Goal: Check status: Check status

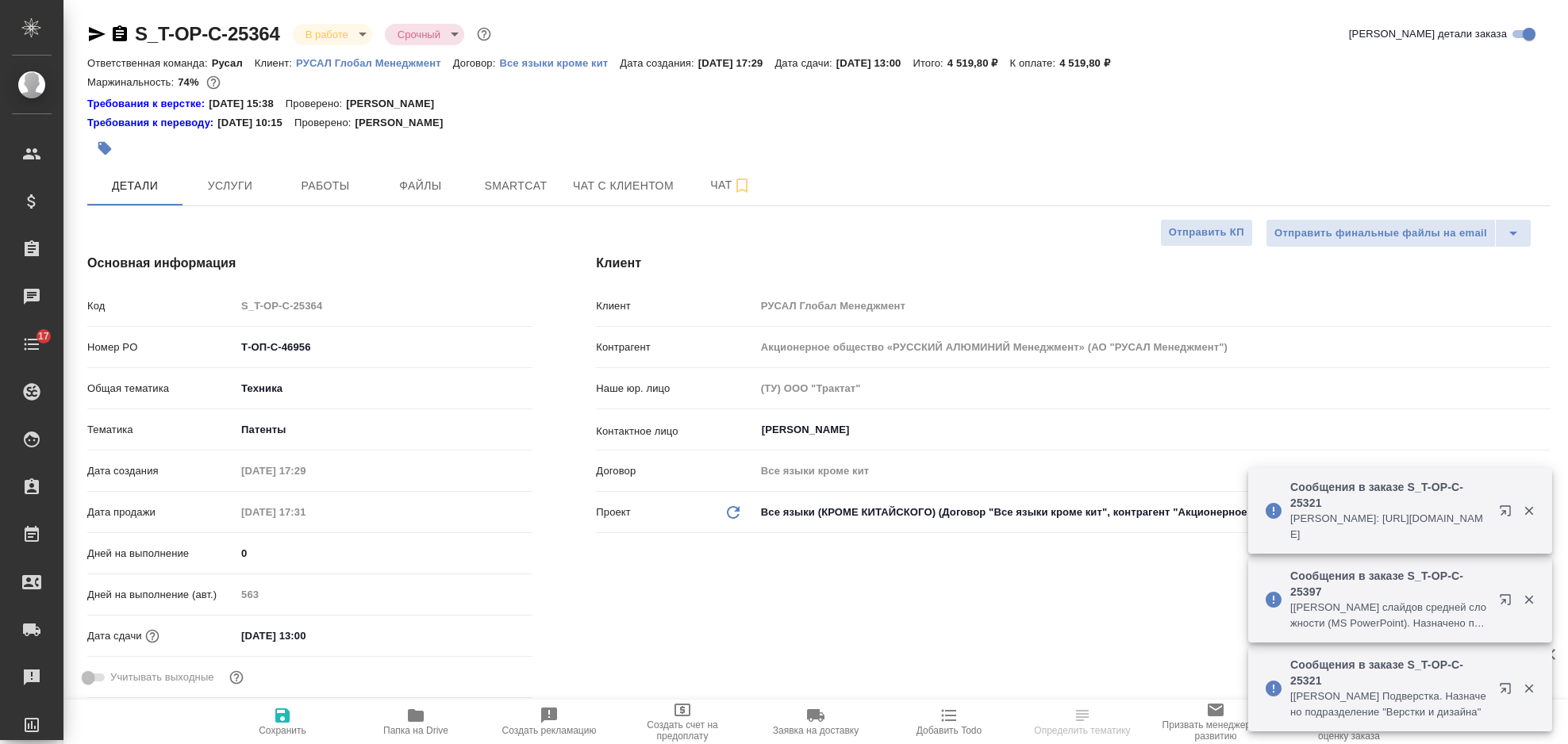
select select "RU"
type input "Авдеенко Кирилл"
type input "Журавлева Александра"
click at [94, 31] on icon "button" at bounding box center [97, 34] width 17 height 14
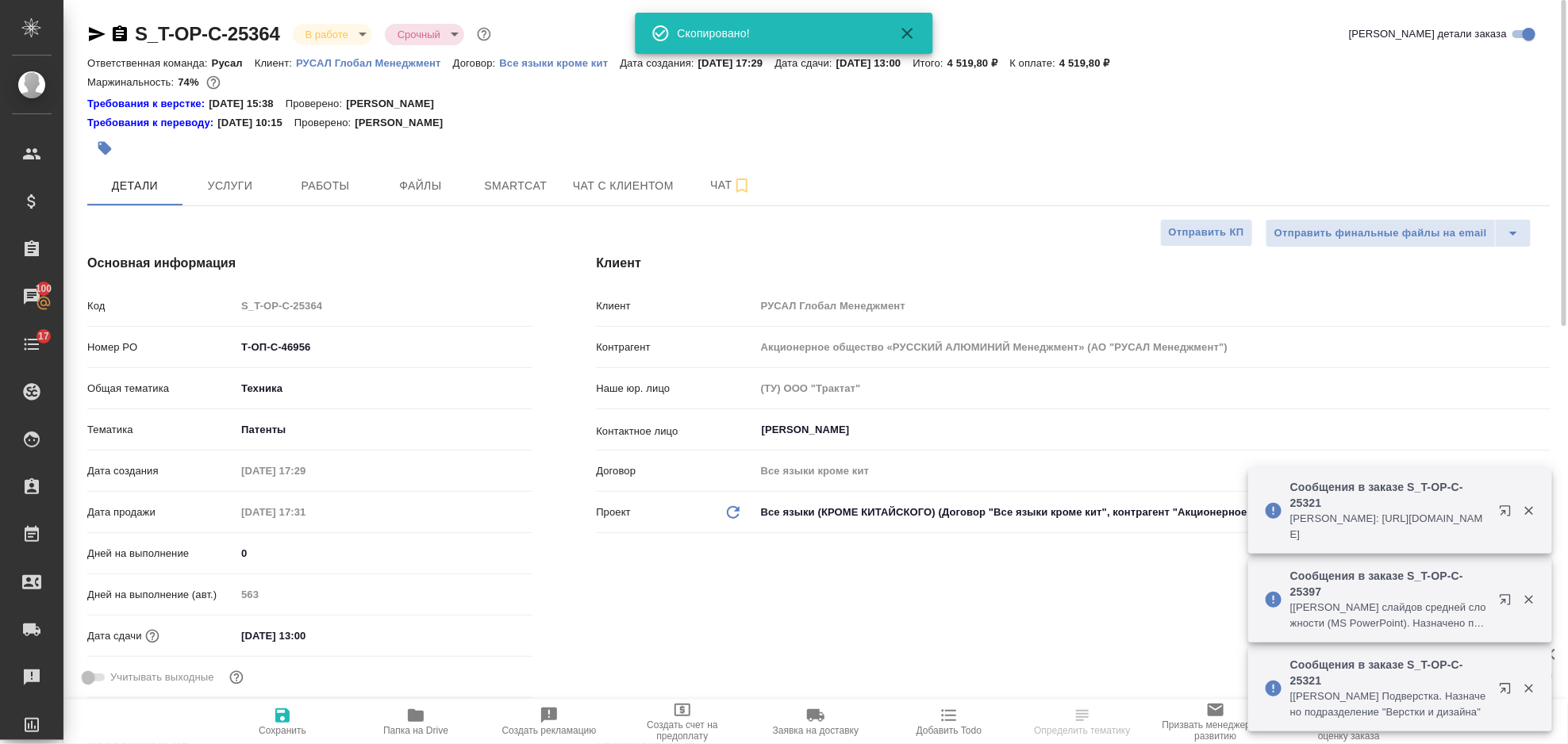
select select "RU"
type textarea "x"
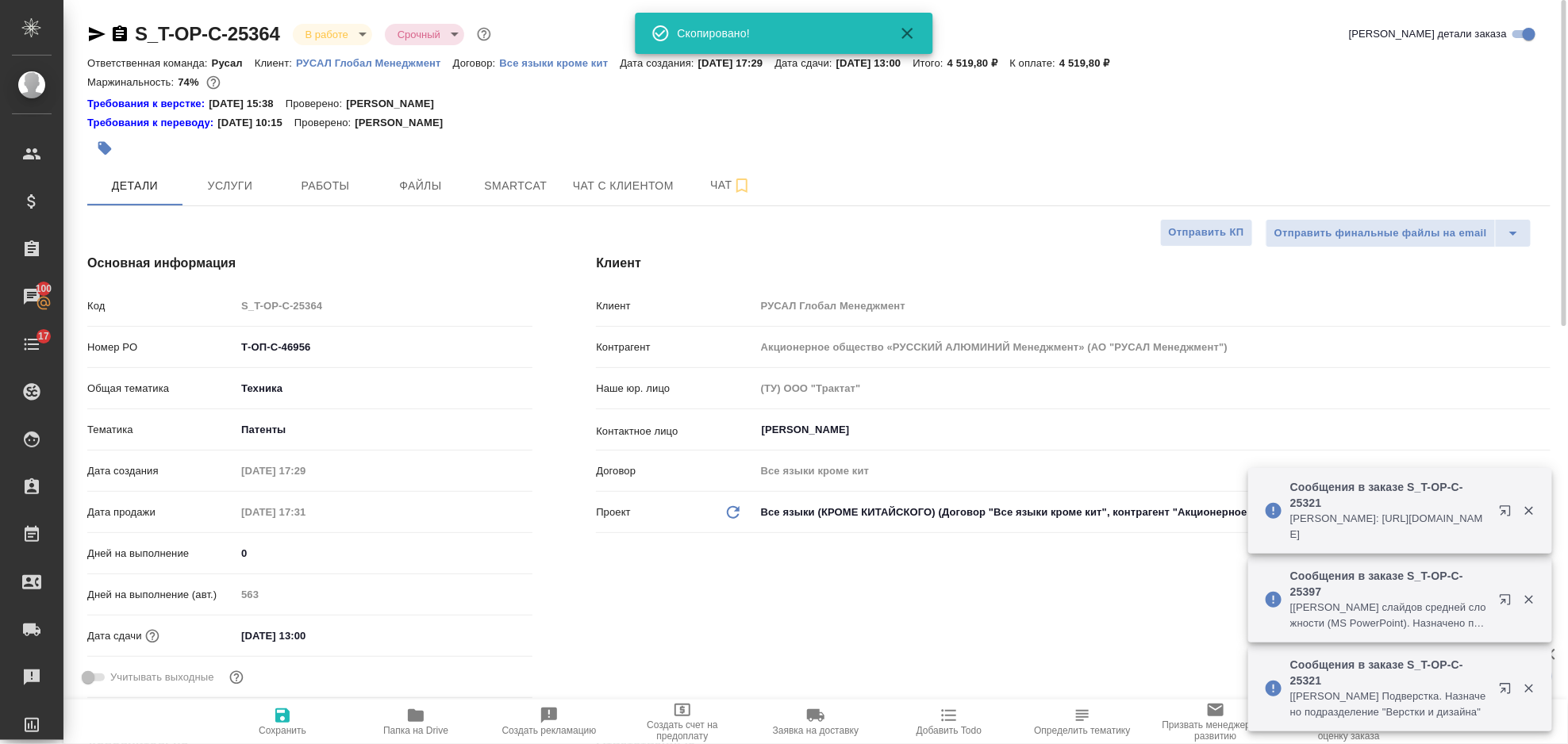
type textarea "x"
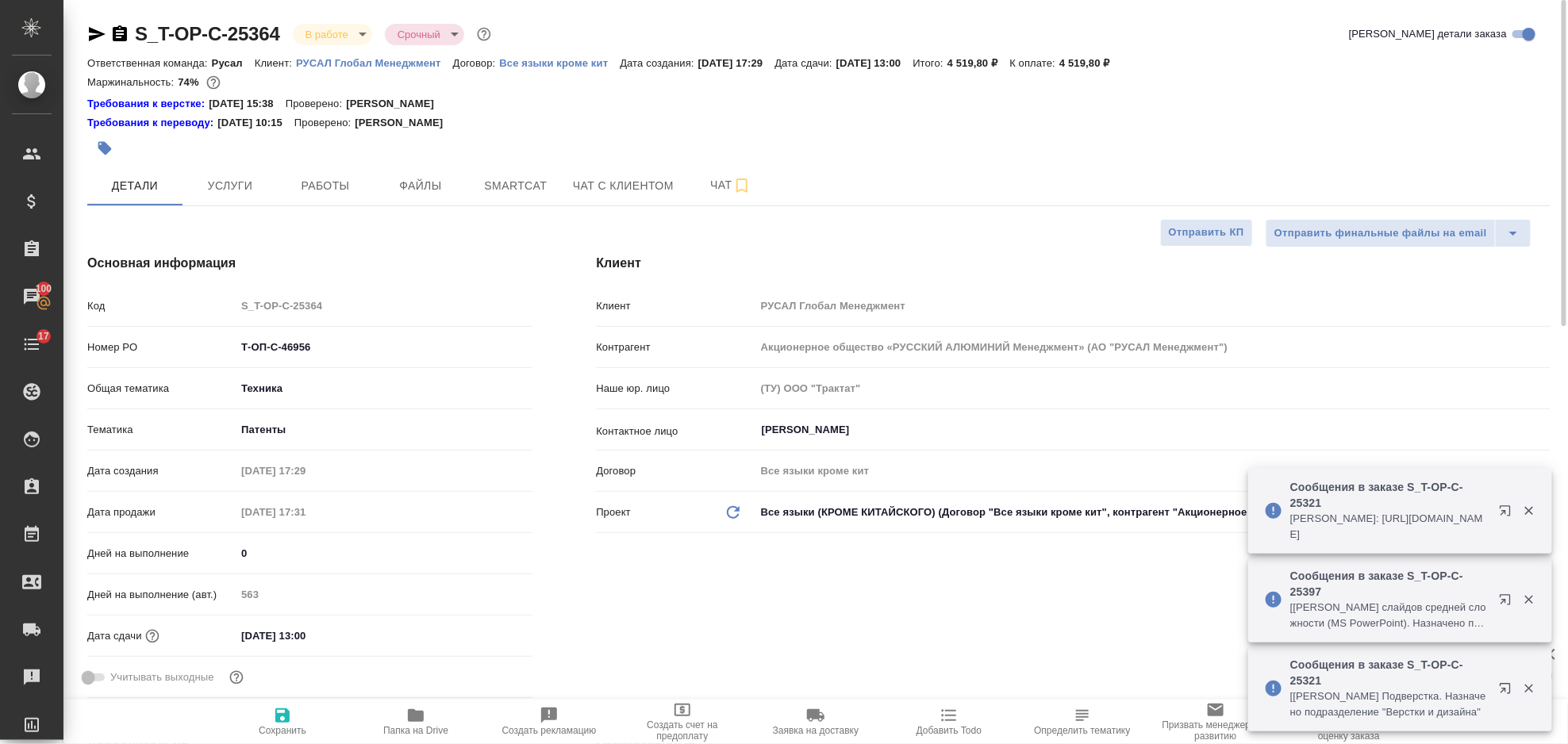
type textarea "x"
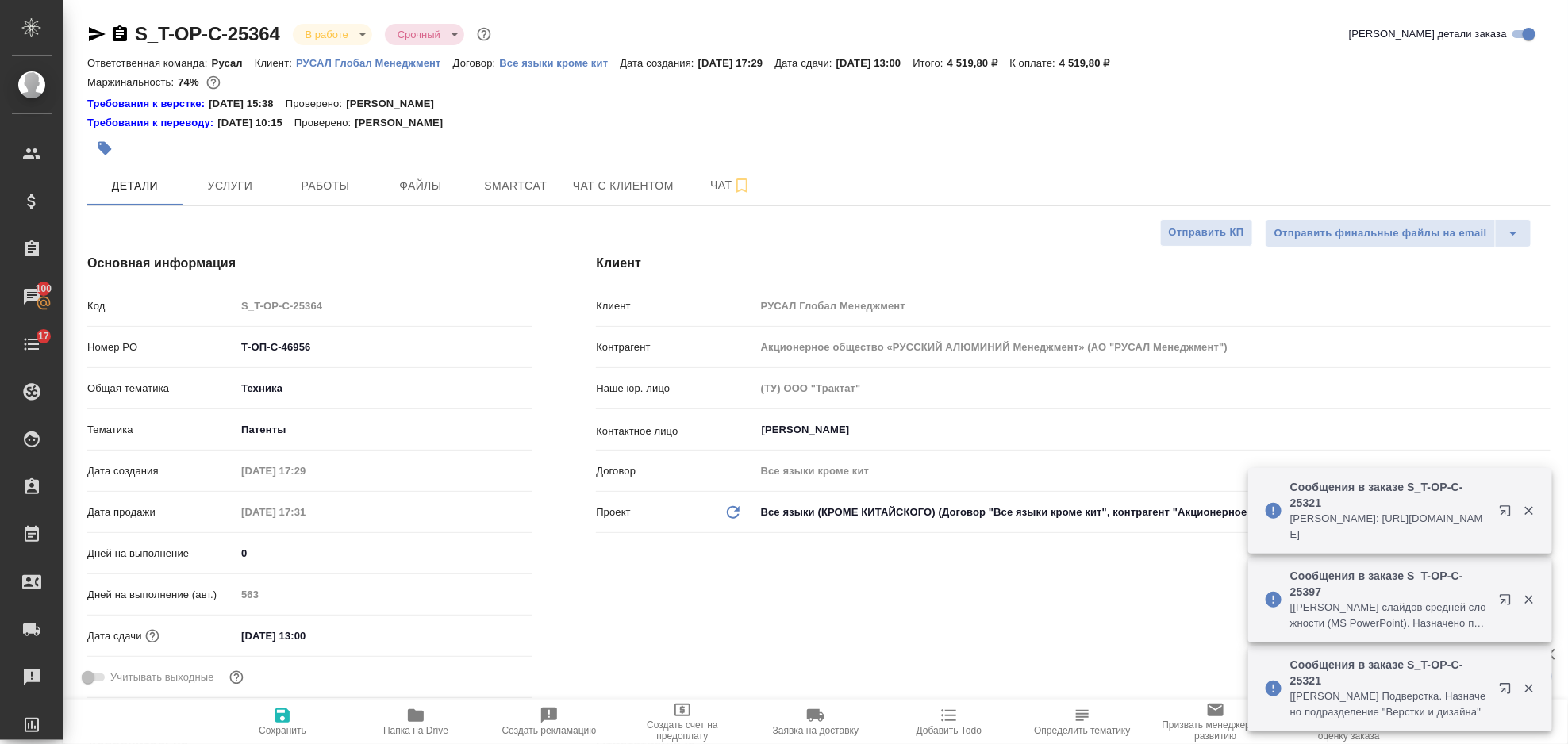
type textarea "x"
click at [496, 183] on span "Smartcat" at bounding box center [515, 186] width 76 height 20
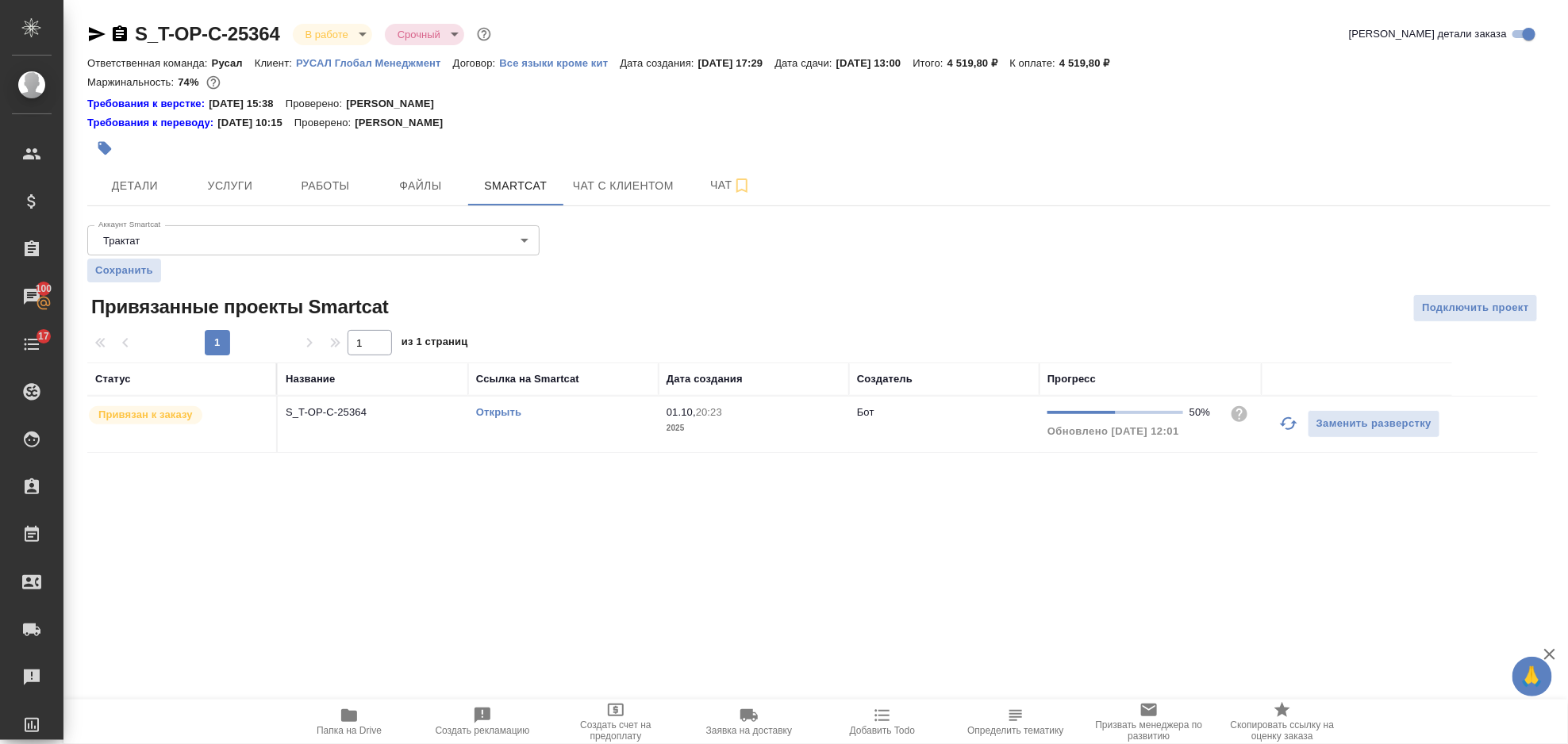
click at [1288, 415] on icon "button" at bounding box center [1288, 423] width 19 height 19
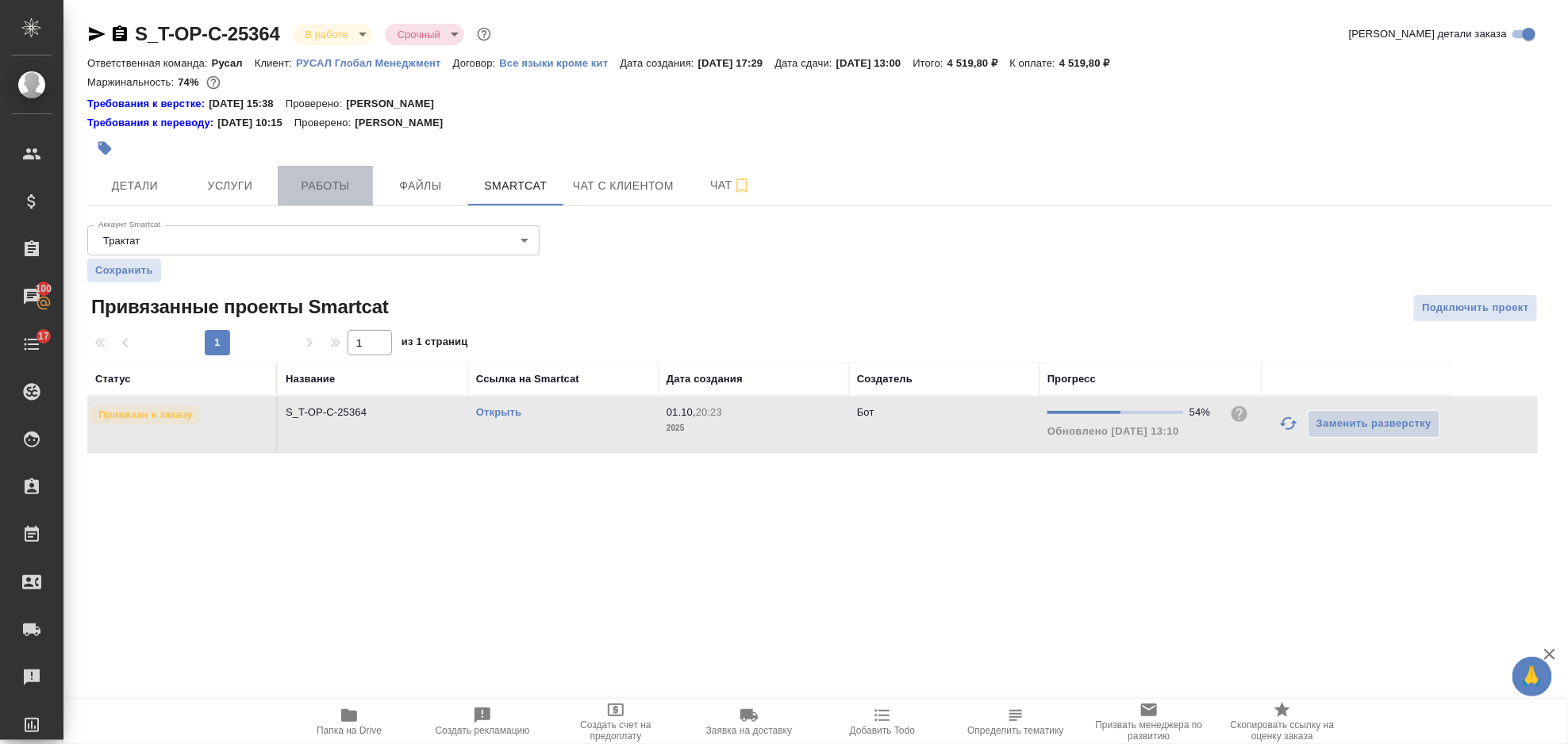
click at [344, 184] on span "Работы" at bounding box center [325, 186] width 76 height 20
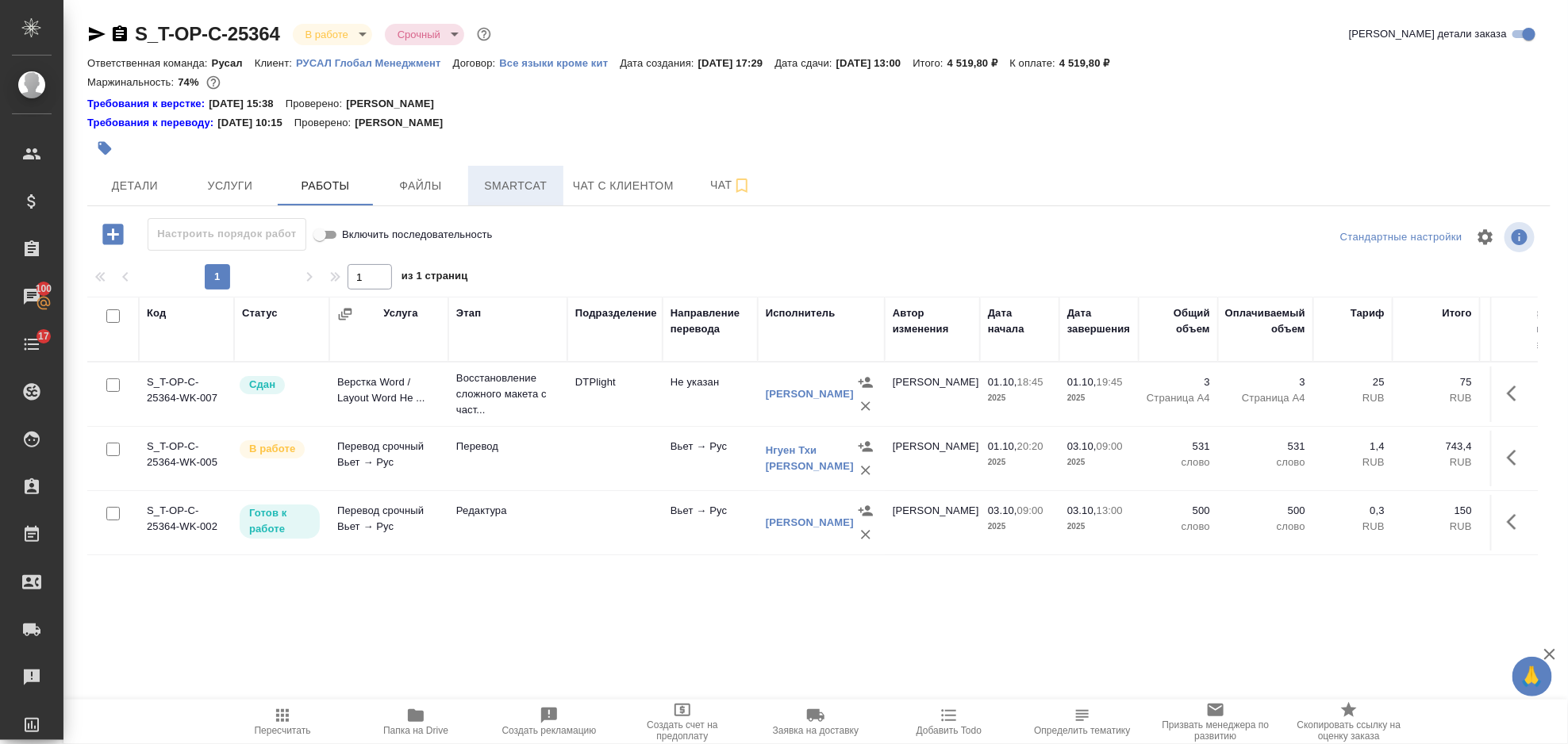
click at [481, 184] on span "Smartcat" at bounding box center [515, 186] width 76 height 20
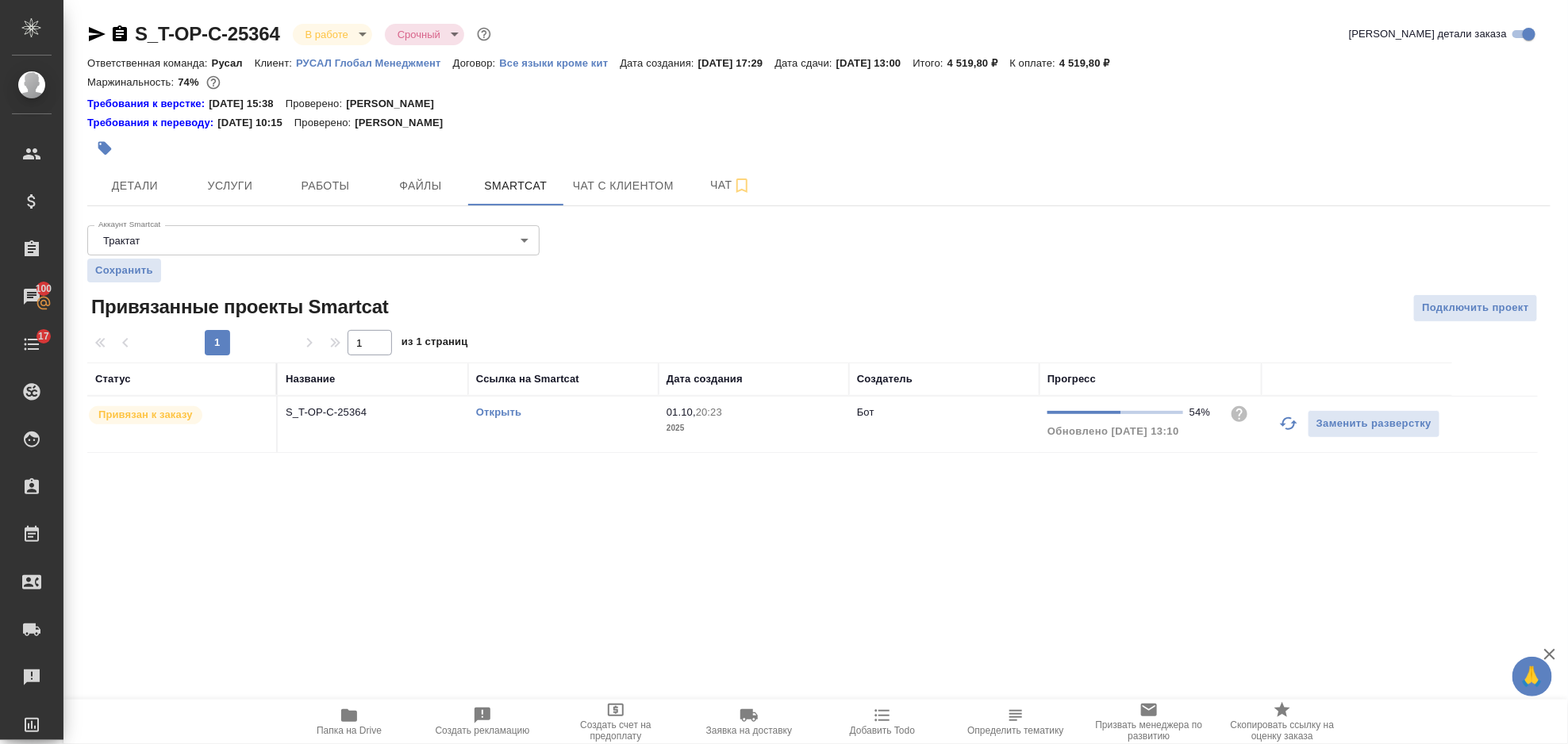
click at [484, 410] on link "Открыть" at bounding box center [499, 412] width 46 height 12
click at [346, 189] on span "Работы" at bounding box center [325, 186] width 76 height 20
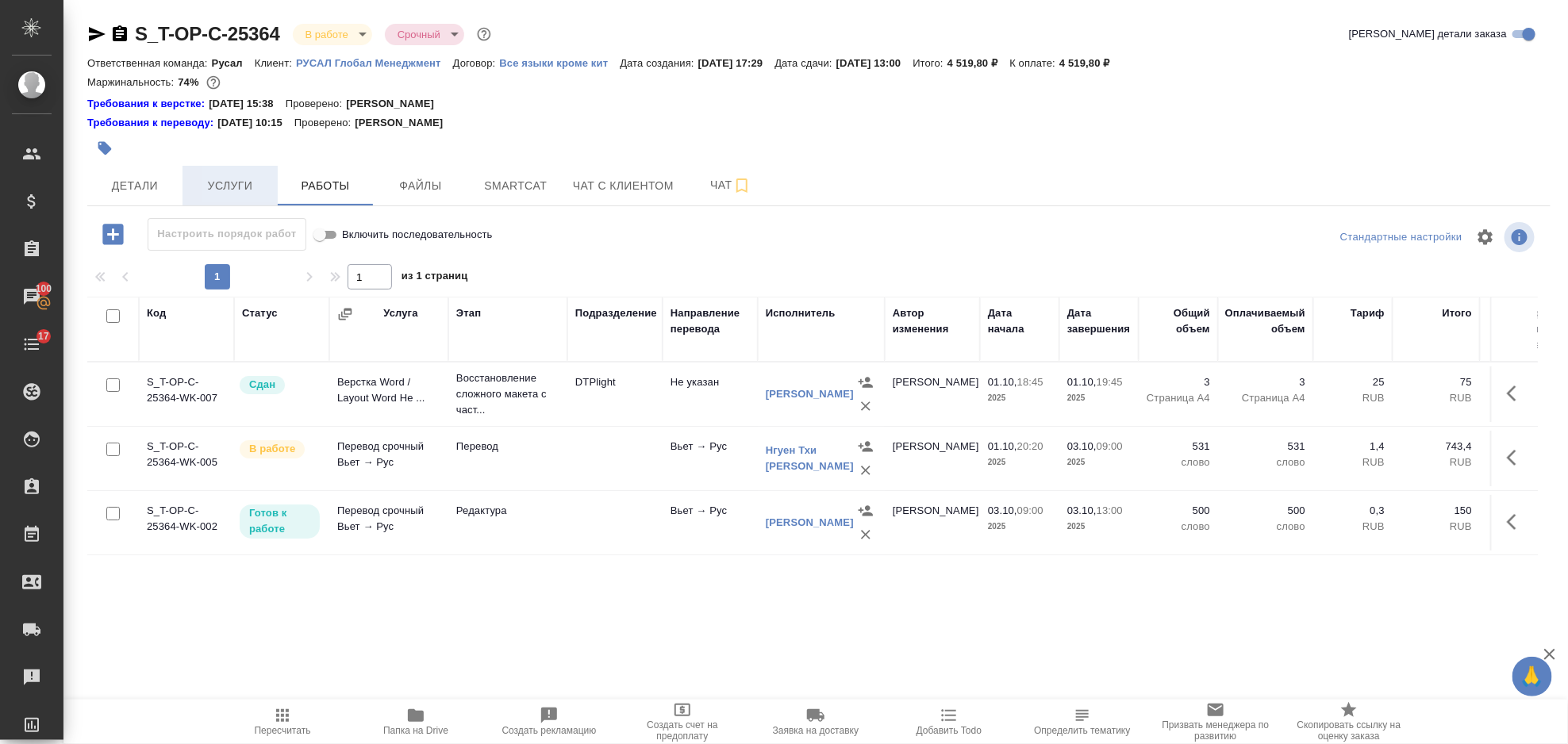
click at [252, 179] on span "Услуги" at bounding box center [229, 186] width 76 height 20
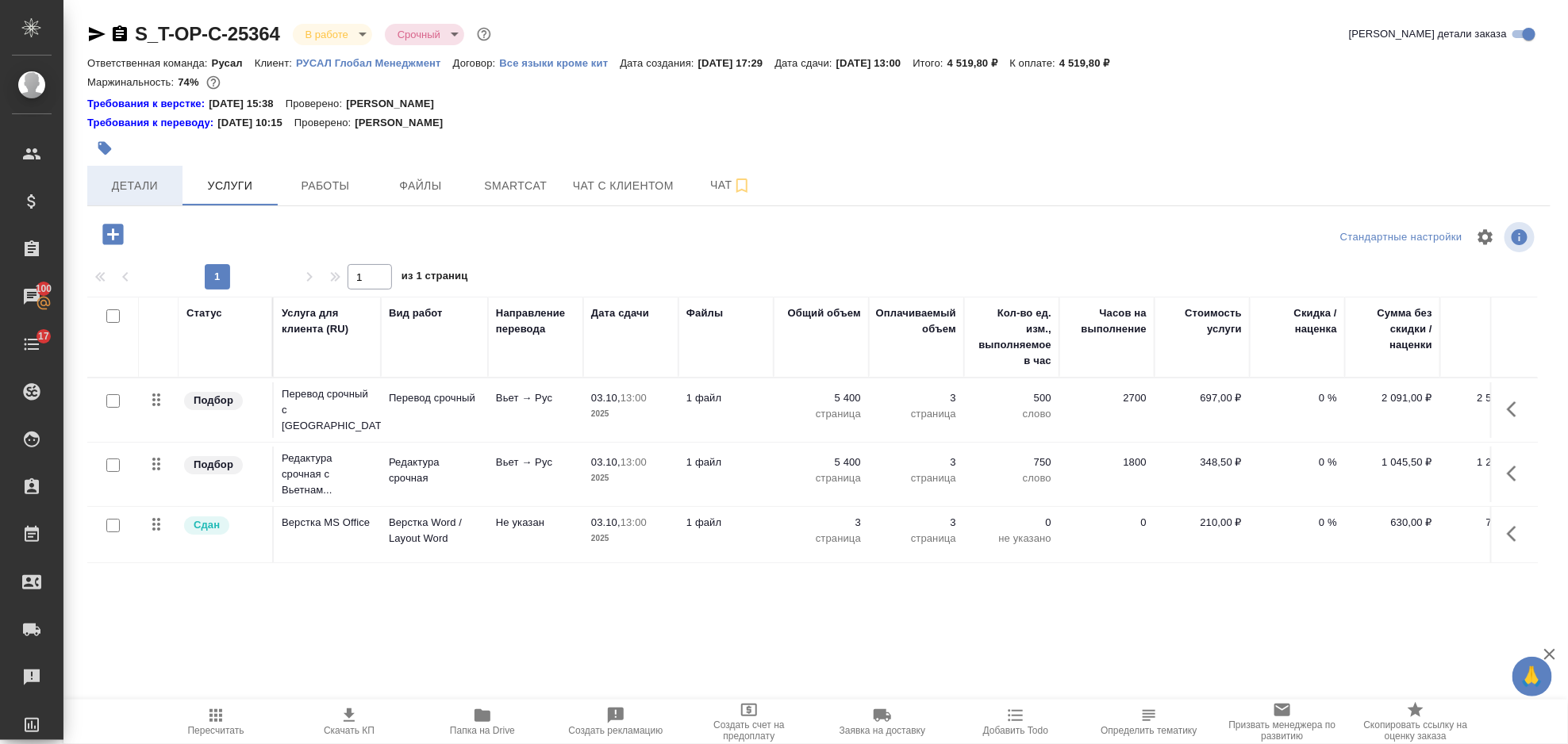
click at [164, 191] on span "Детали" at bounding box center [134, 186] width 76 height 20
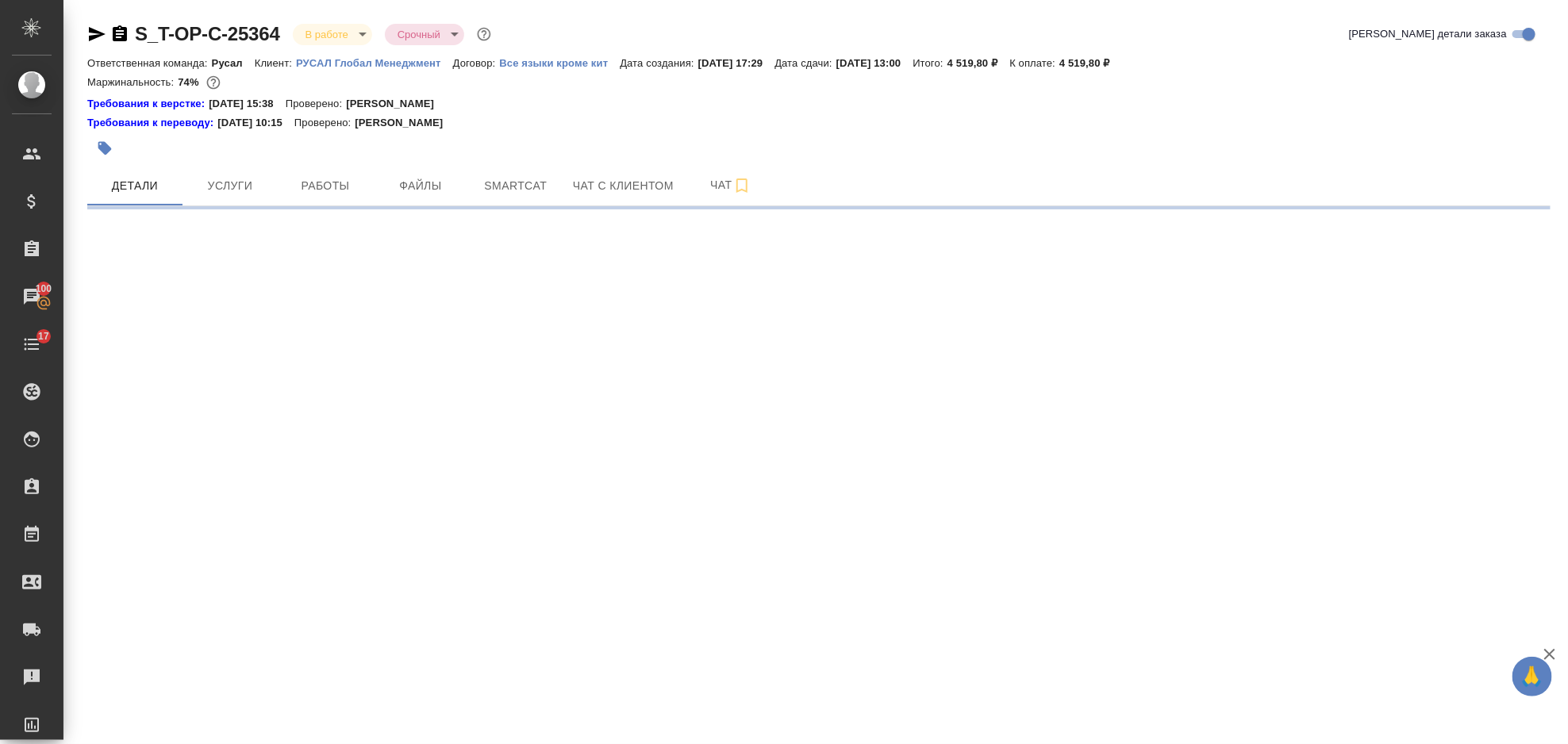
select select "RU"
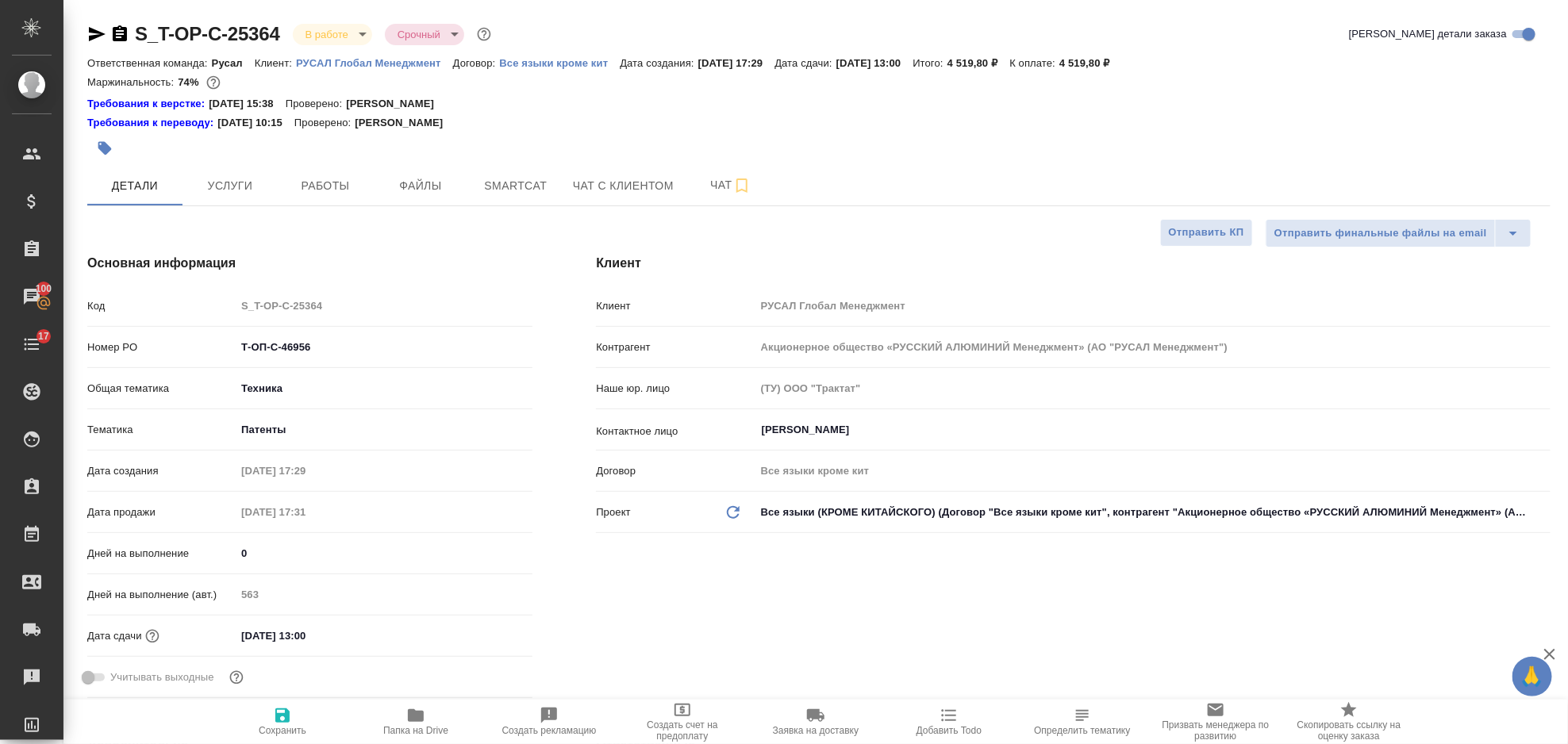
type textarea "x"
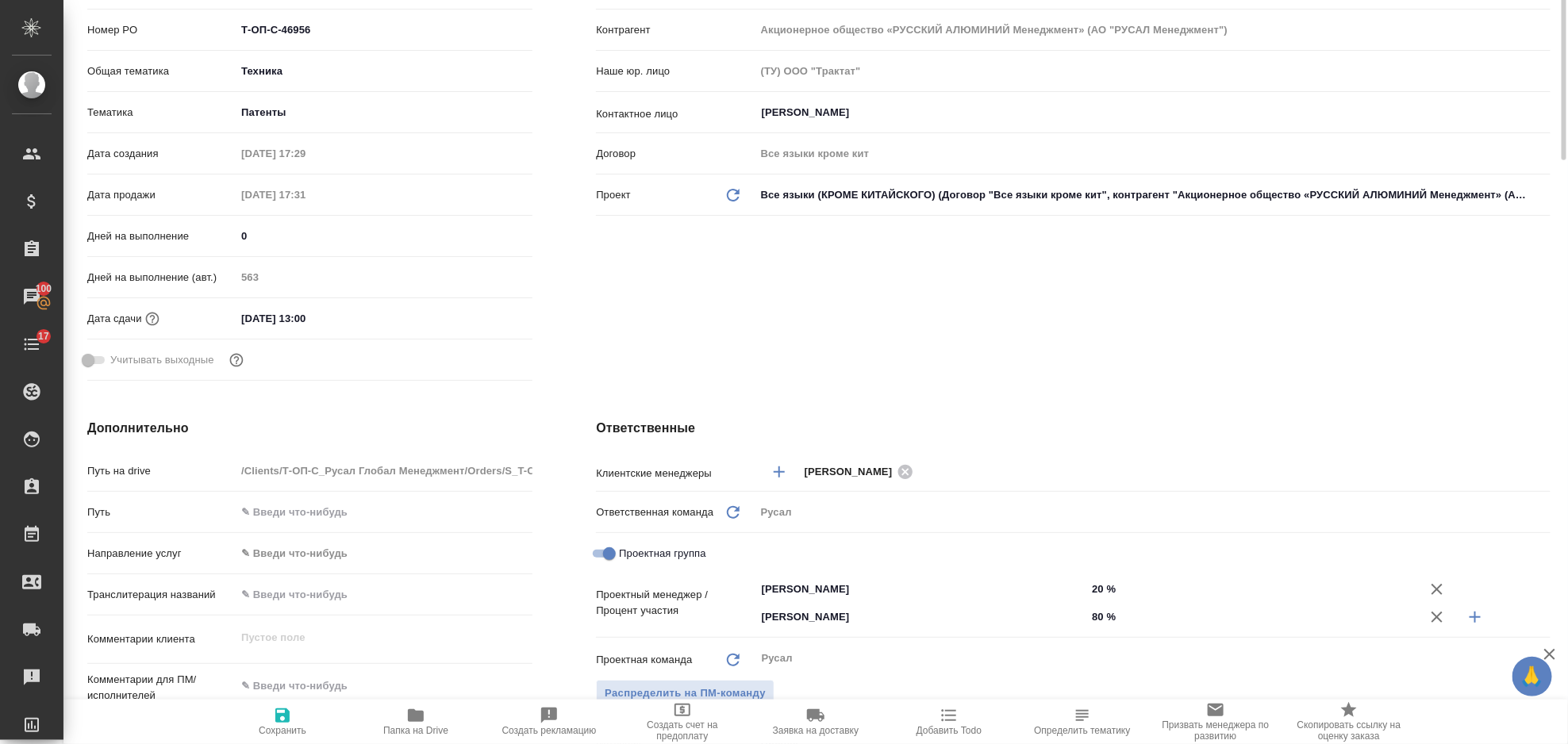
scroll to position [106, 0]
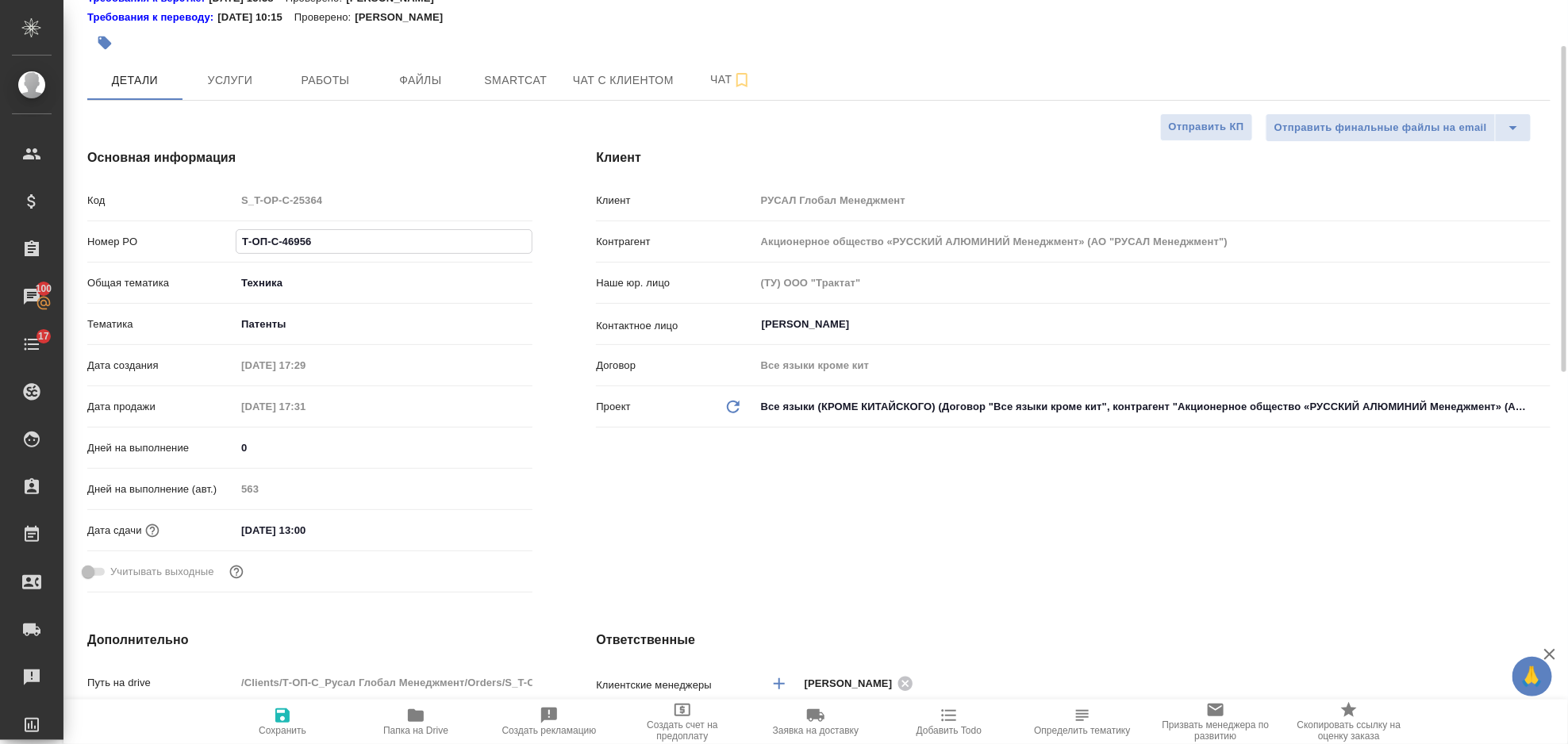
drag, startPoint x: 341, startPoint y: 236, endPoint x: 198, endPoint y: 246, distance: 143.3
click at [198, 246] on div "Номер PO Т-ОП-С-46956" at bounding box center [309, 241] width 445 height 28
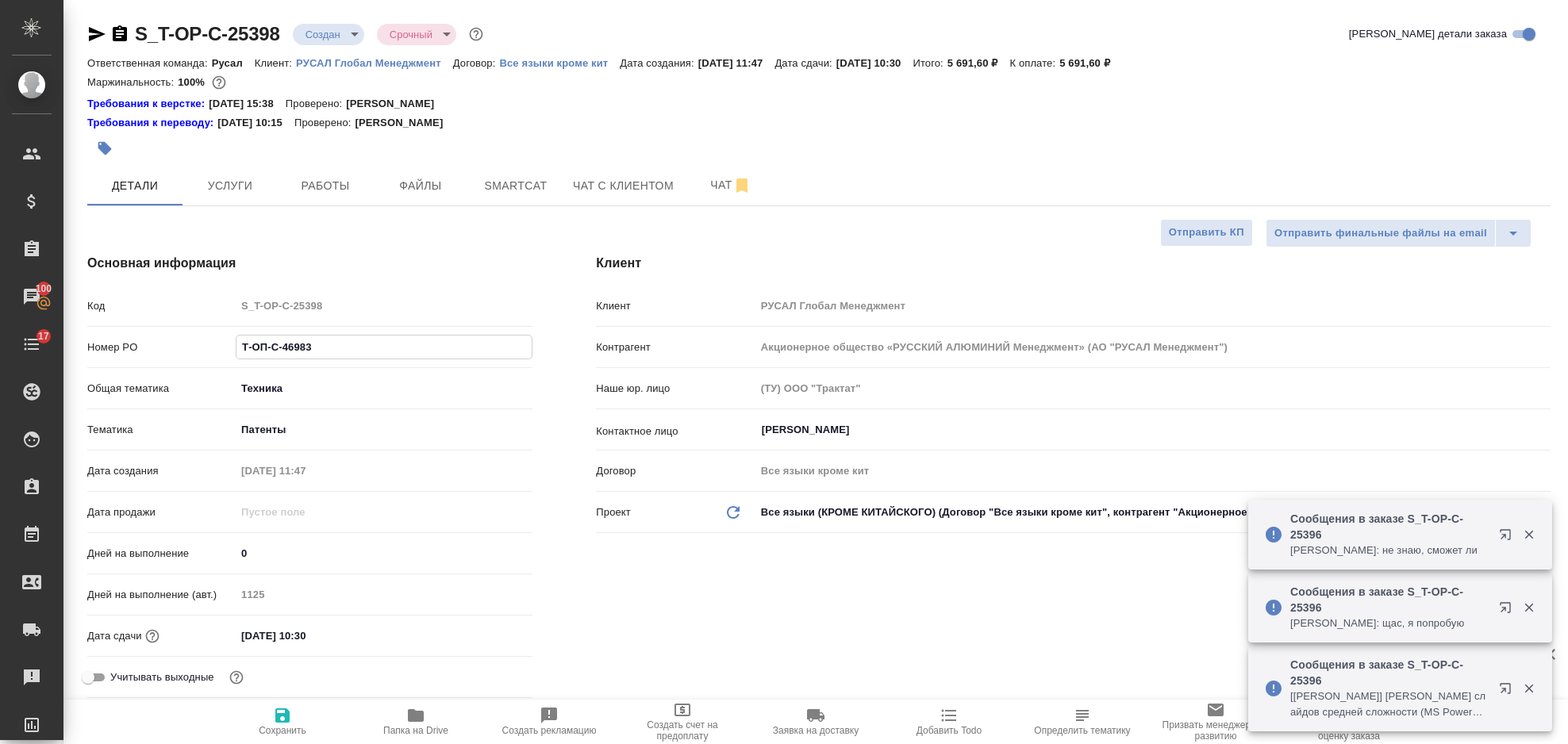
select select "RU"
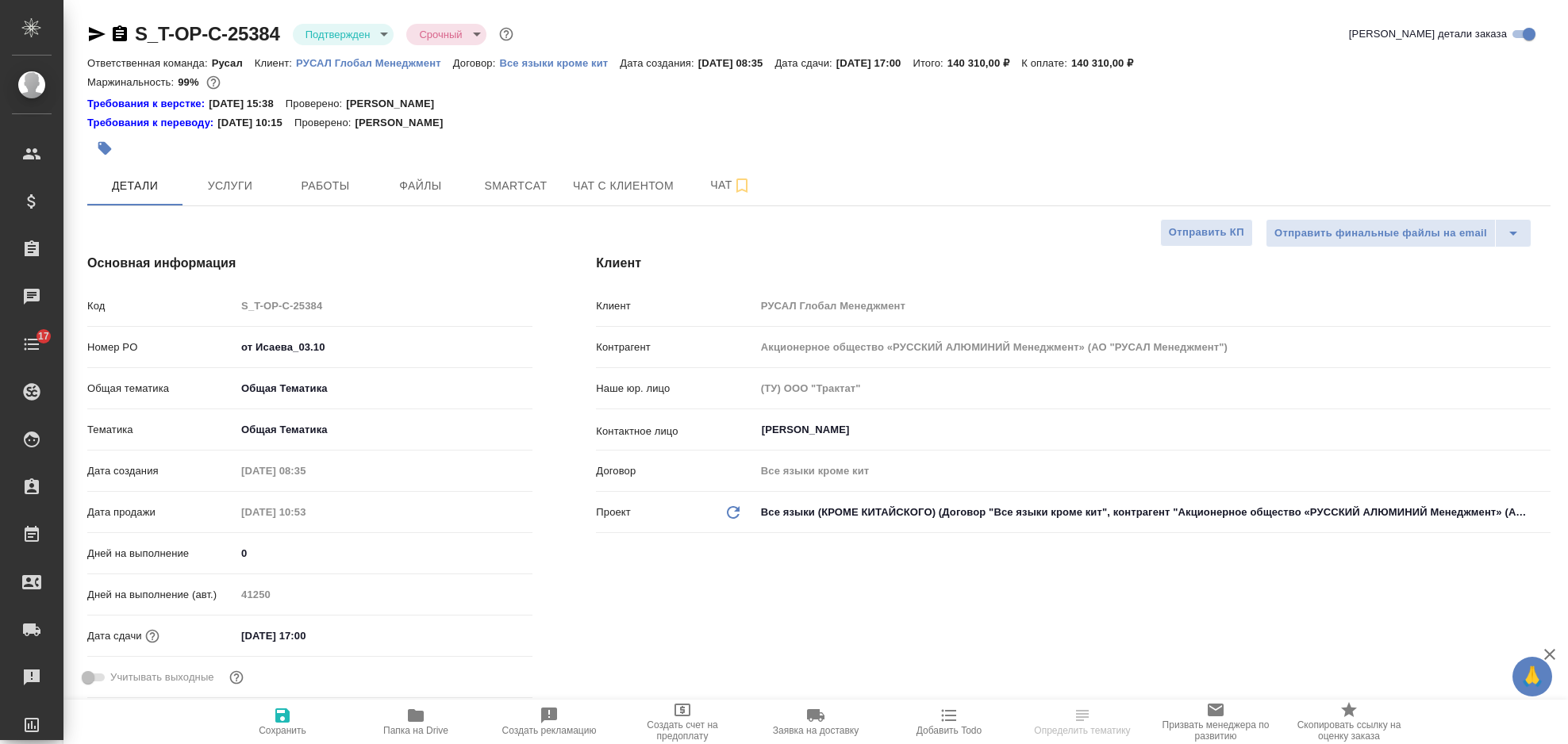
select select "RU"
click at [725, 192] on span "Чат" at bounding box center [731, 185] width 76 height 20
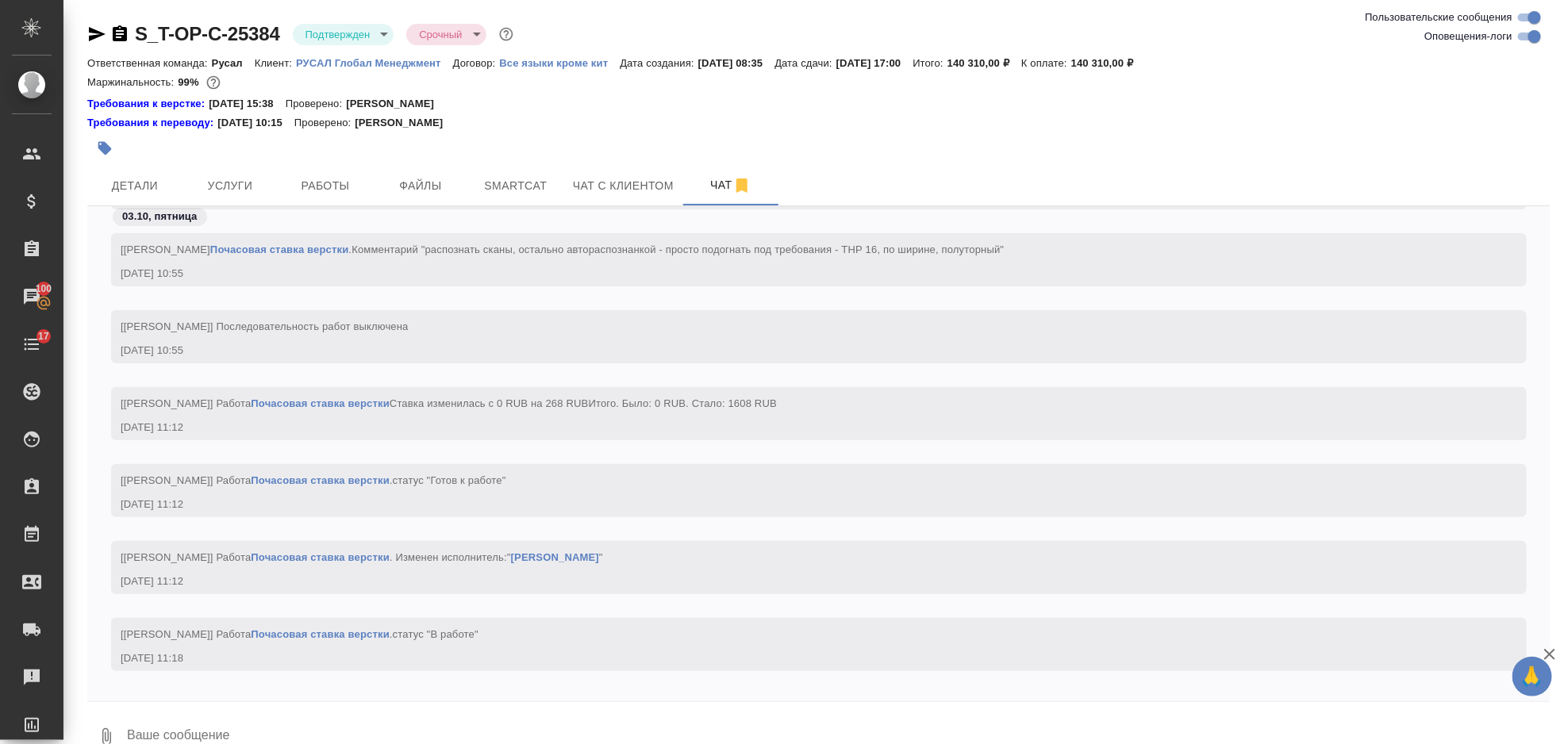
scroll to position [3254, 0]
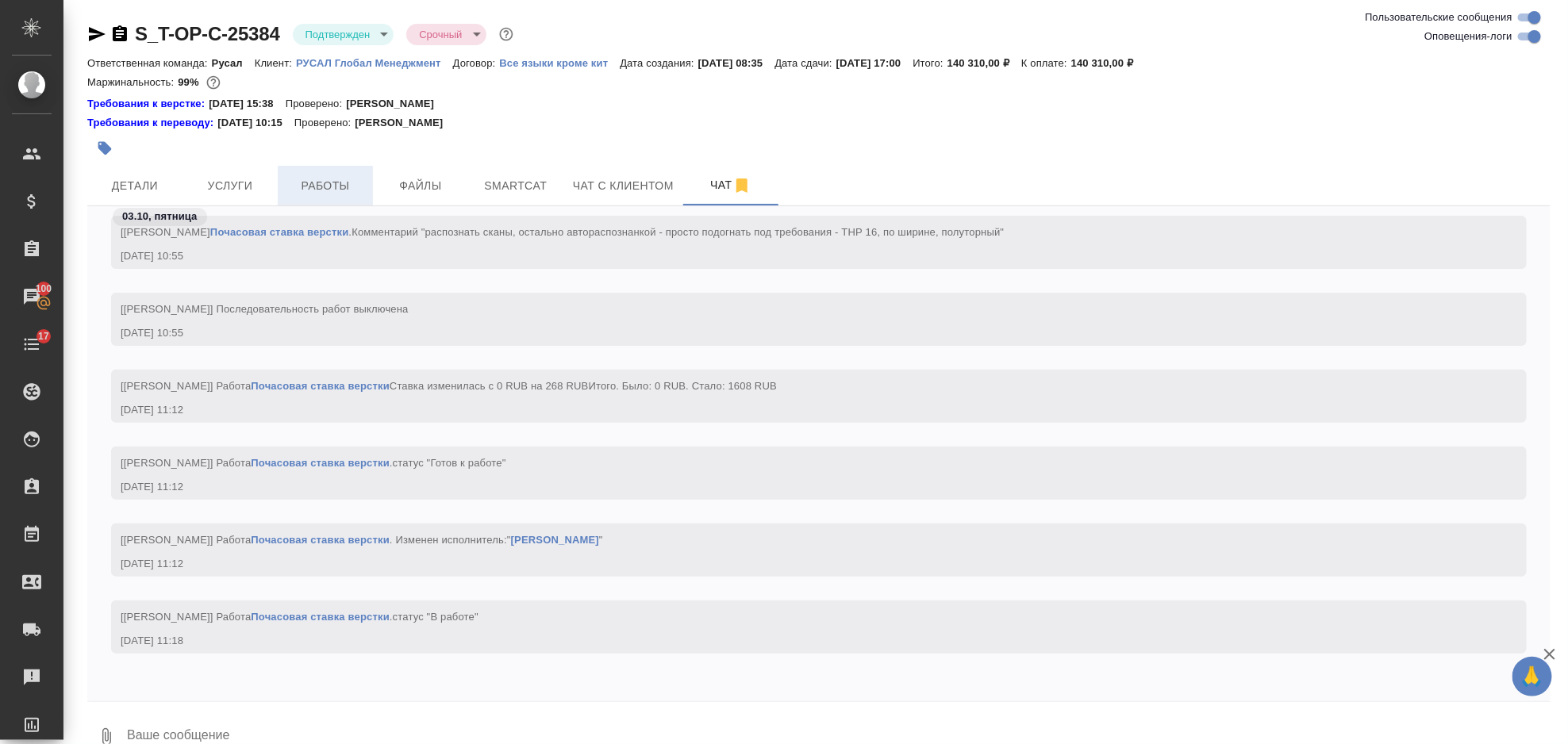
click at [341, 181] on span "Работы" at bounding box center [325, 186] width 76 height 20
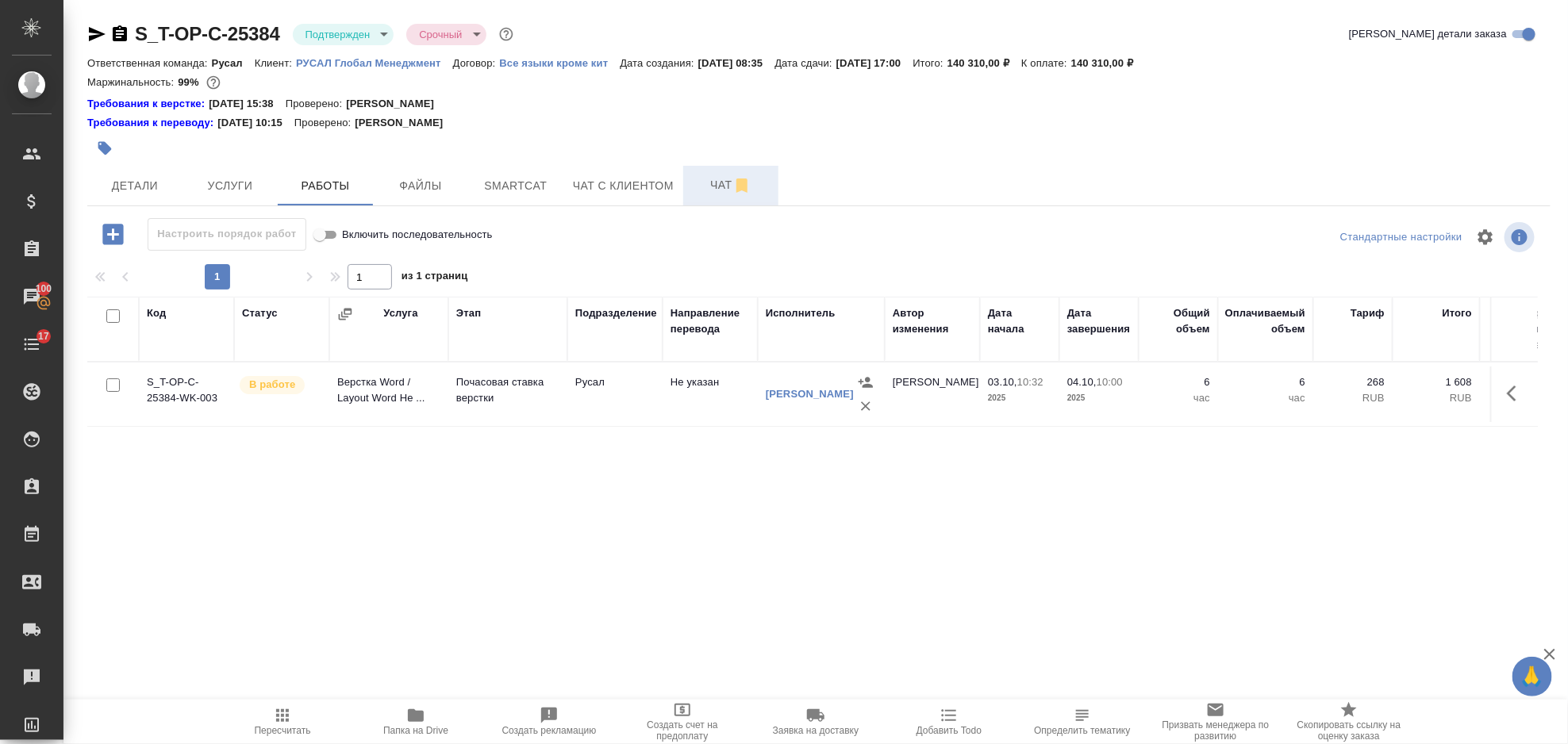
click at [702, 192] on span "Чат" at bounding box center [731, 185] width 76 height 20
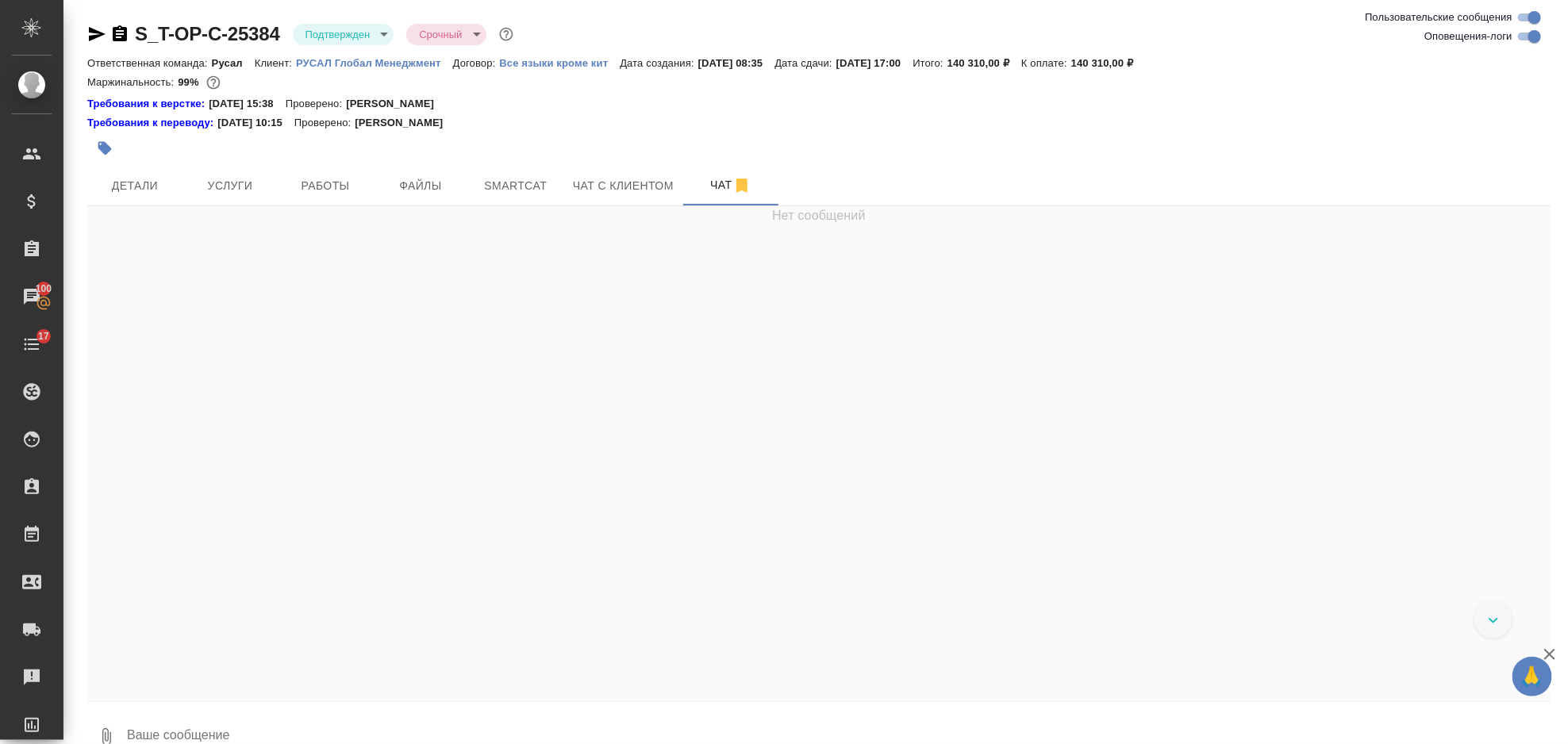
scroll to position [4511, 0]
